Goal: Task Accomplishment & Management: Complete application form

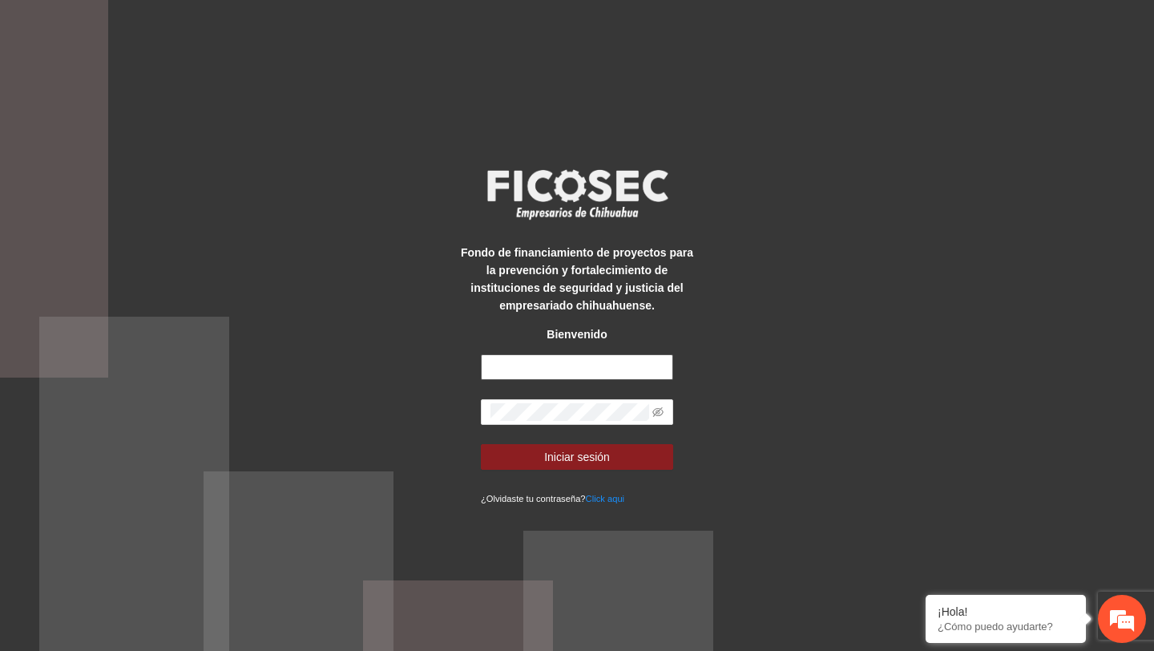
click at [595, 374] on input "text" at bounding box center [577, 367] width 192 height 26
type input "**********"
click at [481, 444] on button "Iniciar sesión" at bounding box center [577, 457] width 192 height 26
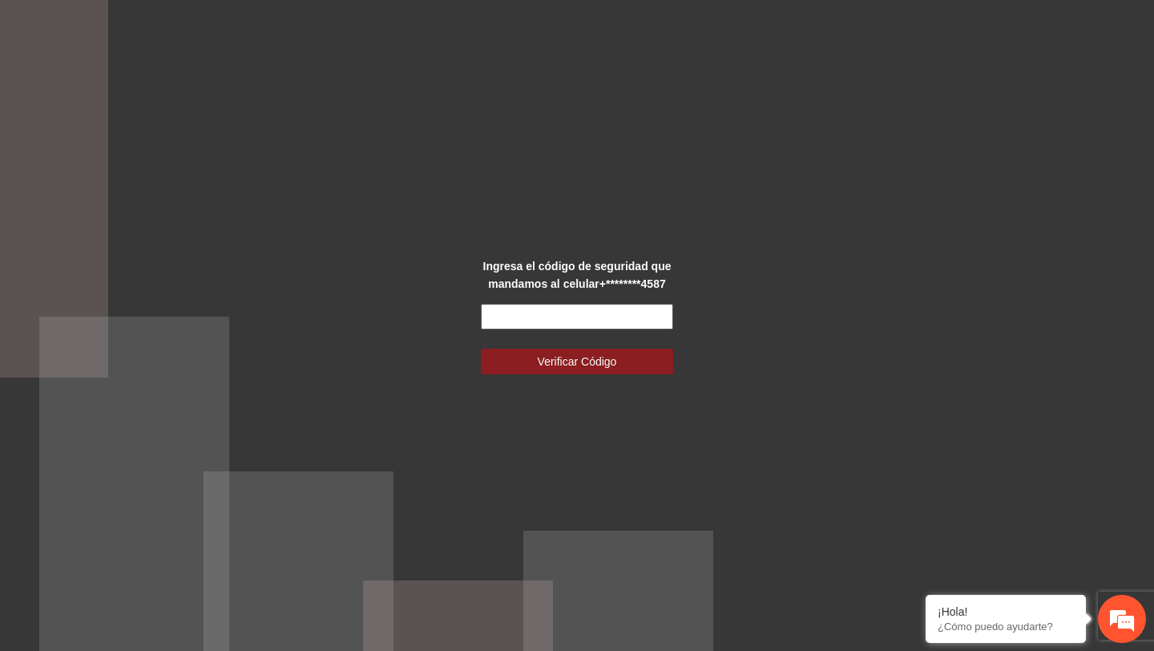
click at [576, 329] on input "text" at bounding box center [577, 317] width 192 height 26
type input "******"
click at [481, 349] on button "Verificar Código" at bounding box center [577, 362] width 192 height 26
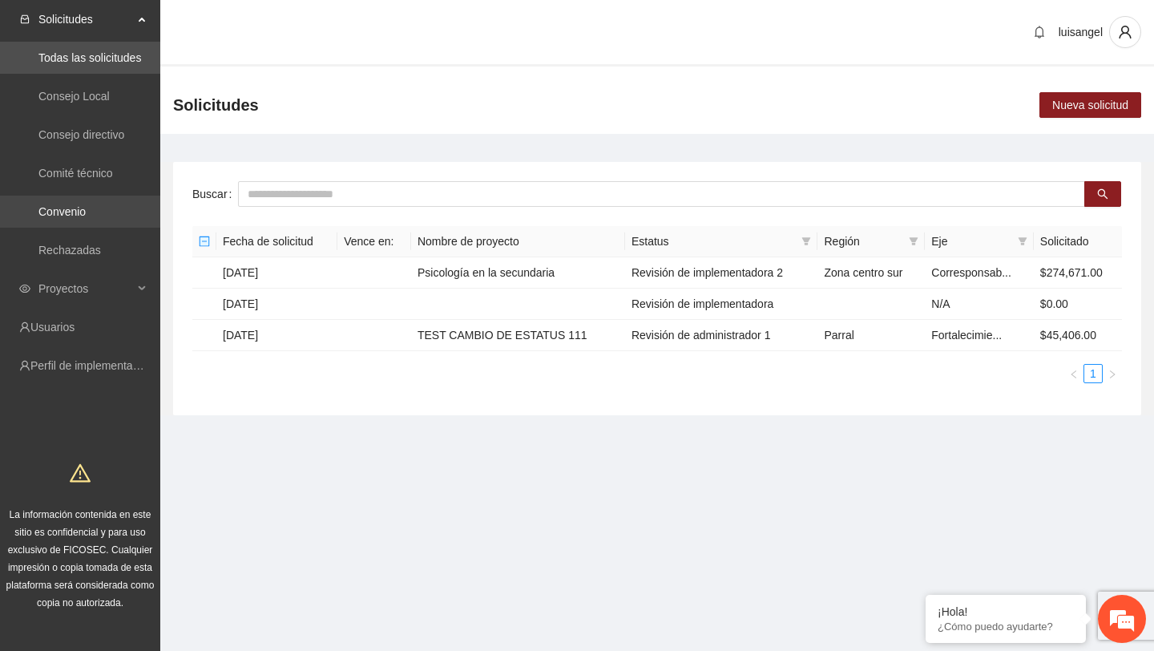
click at [86, 216] on link "Convenio" at bounding box center [61, 211] width 47 height 13
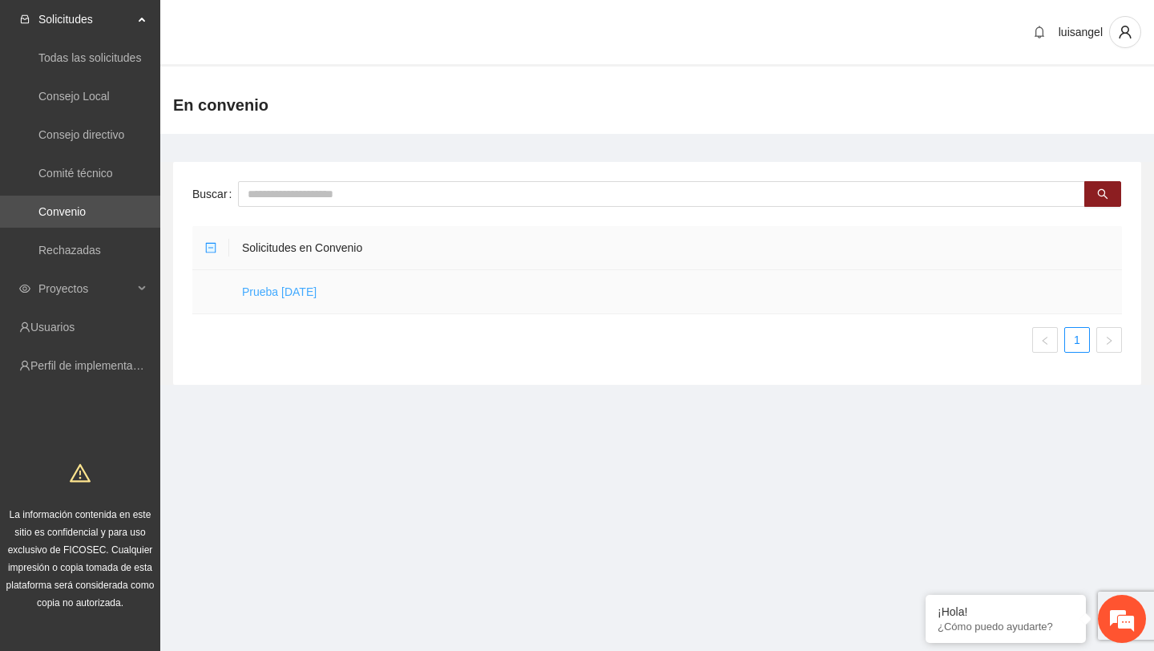
click at [305, 297] on link "Prueba 29 de septiembre" at bounding box center [279, 291] width 75 height 13
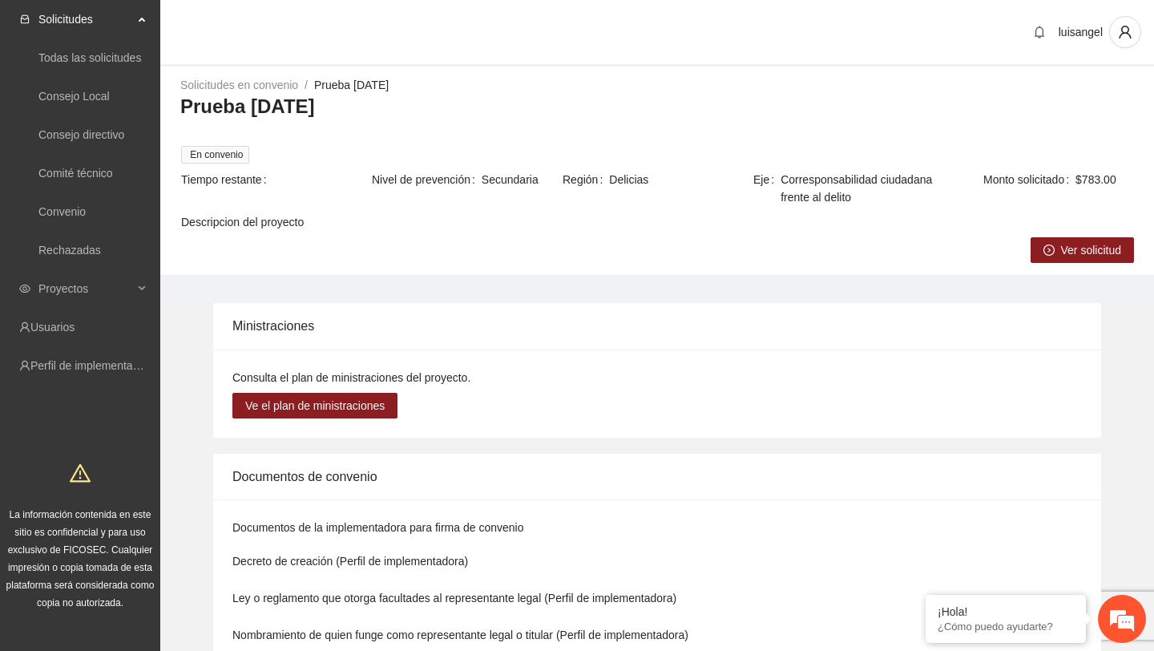
scroll to position [261, 0]
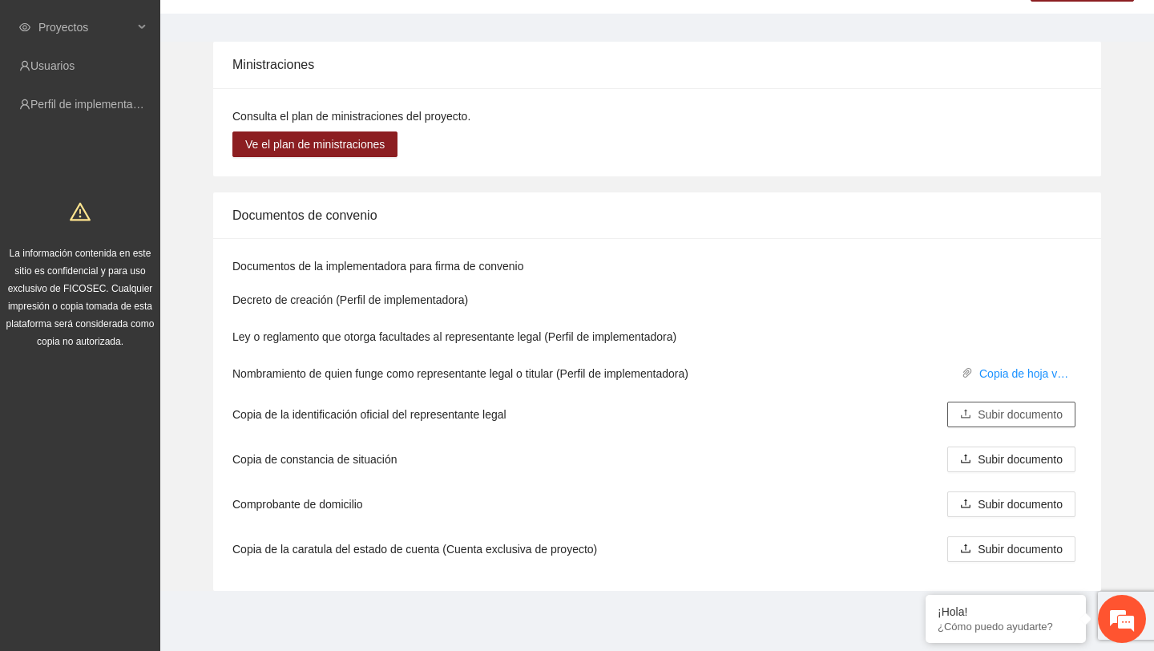
click at [979, 411] on span "Subir documento" at bounding box center [1020, 415] width 85 height 18
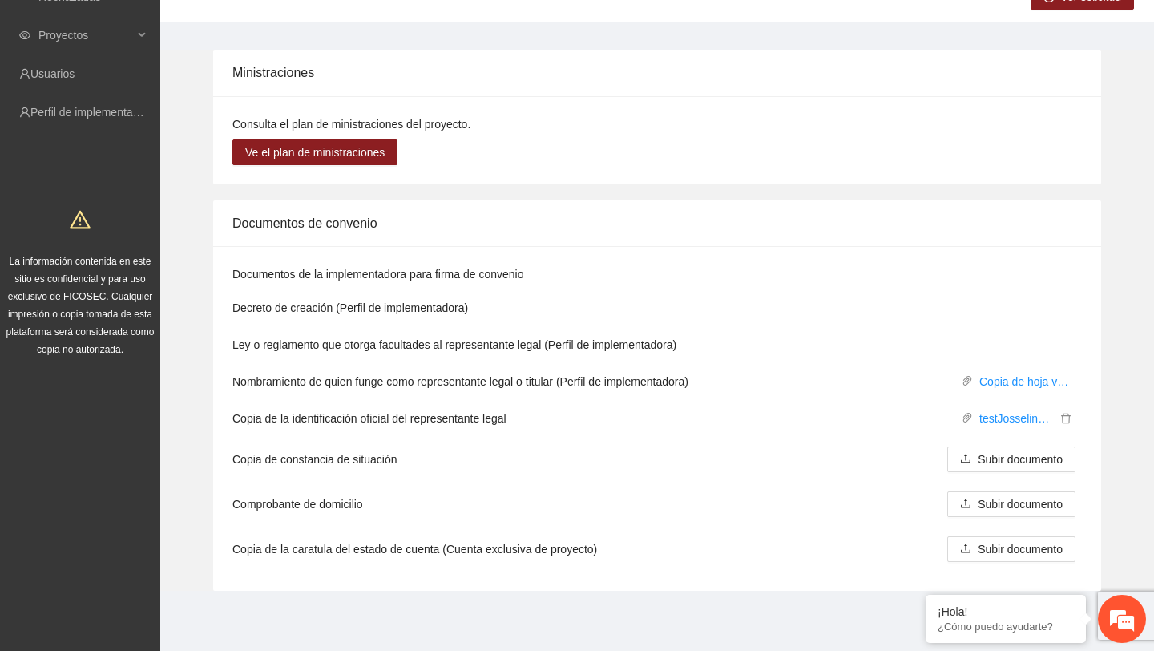
click at [1012, 331] on li "Ley o reglamento que otorga facultades al representante legal (Perfil de implem…" at bounding box center [657, 344] width 850 height 37
click at [1009, 280] on div "Documentos de la implementadora para firma de convenio" at bounding box center [657, 277] width 850 height 24
click at [1010, 329] on li "Ley o reglamento que otorga facultades al representante legal (Perfil de implem…" at bounding box center [657, 344] width 850 height 37
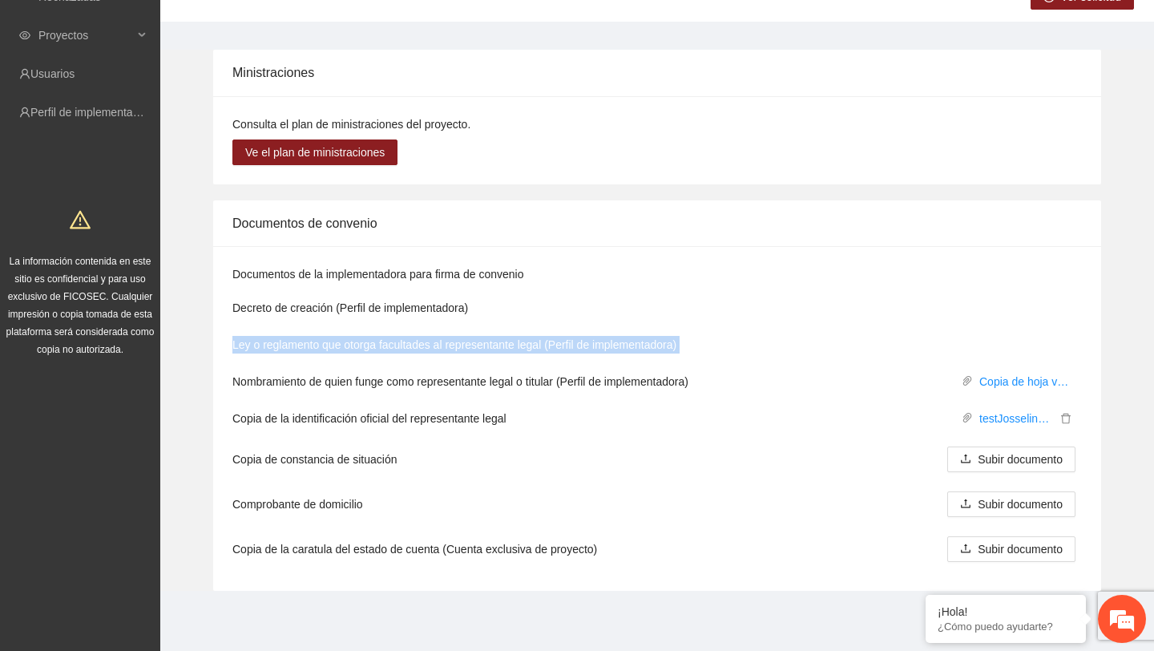
click at [1010, 329] on li "Ley o reglamento que otorga facultades al representante legal (Perfil de implem…" at bounding box center [657, 344] width 850 height 37
click at [996, 326] on li "Ley o reglamento que otorga facultades al representante legal (Perfil de implem…" at bounding box center [657, 344] width 850 height 37
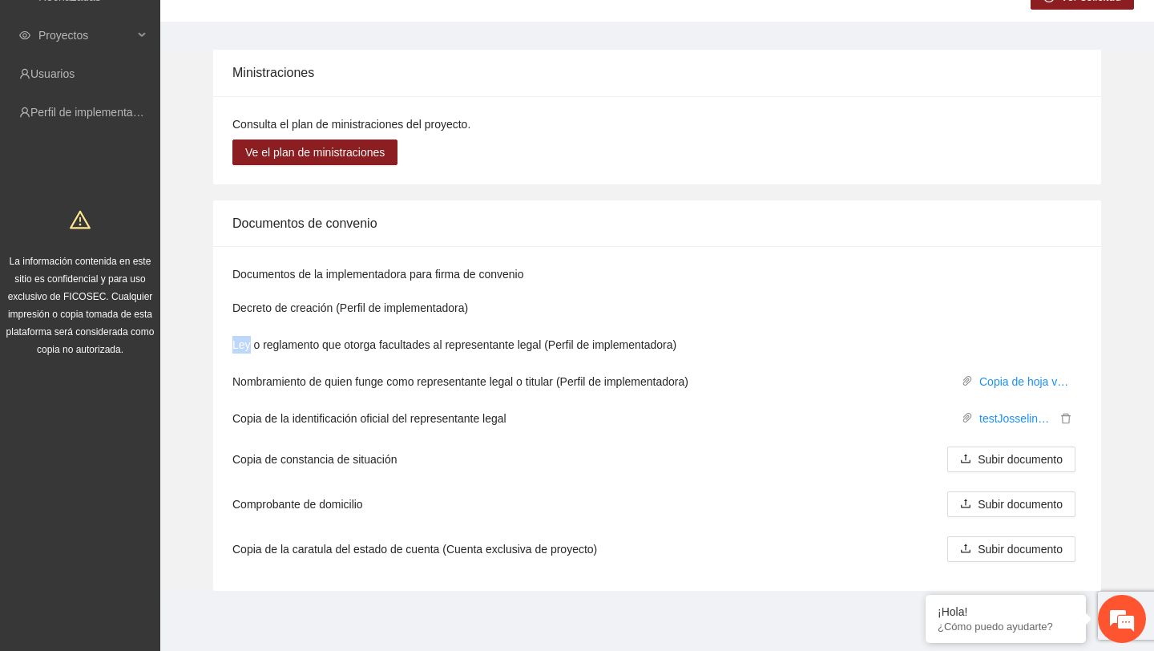
click at [996, 326] on li "Ley o reglamento que otorga facultades al representante legal (Perfil de implem…" at bounding box center [657, 344] width 850 height 37
